Goal: Find specific page/section: Find specific page/section

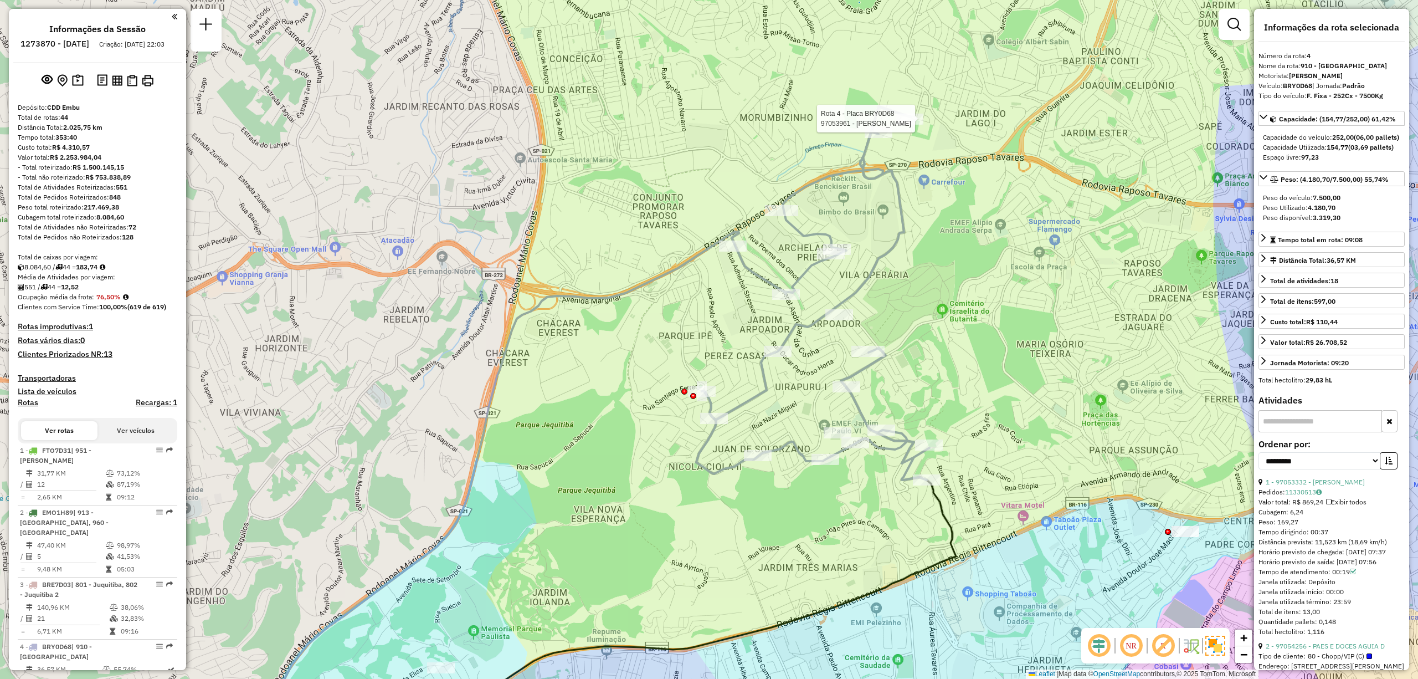
select select "**********"
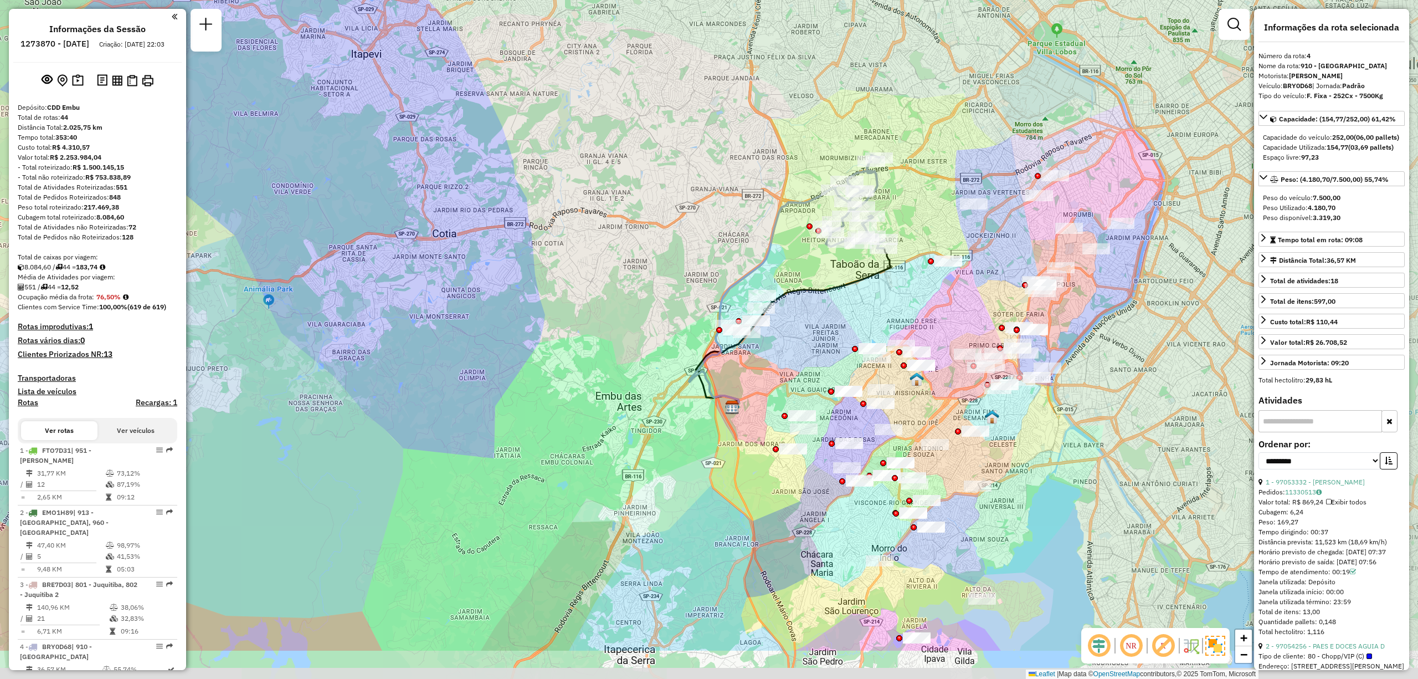
drag, startPoint x: 1024, startPoint y: 427, endPoint x: 980, endPoint y: 330, distance: 106.1
click at [980, 330] on div "Janela de atendimento Grade de atendimento Capacidade Transportadoras Veículos …" at bounding box center [709, 339] width 1418 height 679
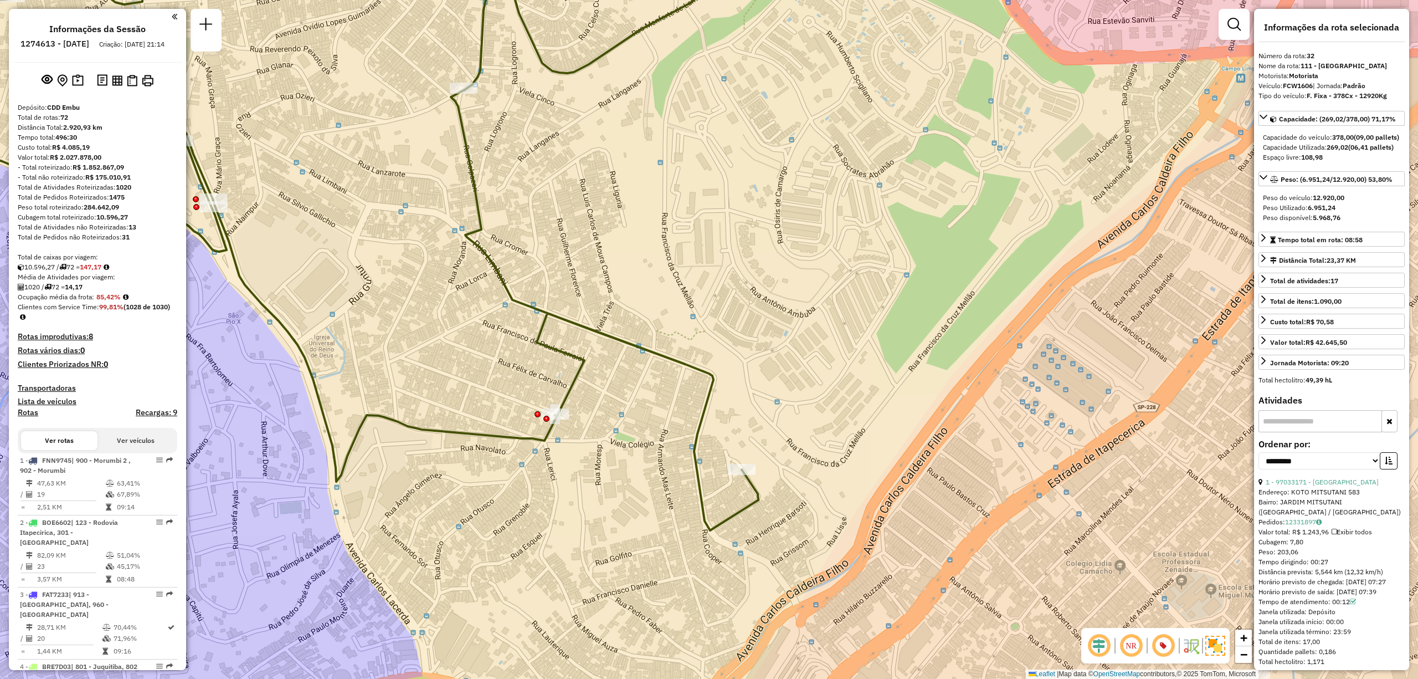
select select "**********"
